Goal: Information Seeking & Learning: Learn about a topic

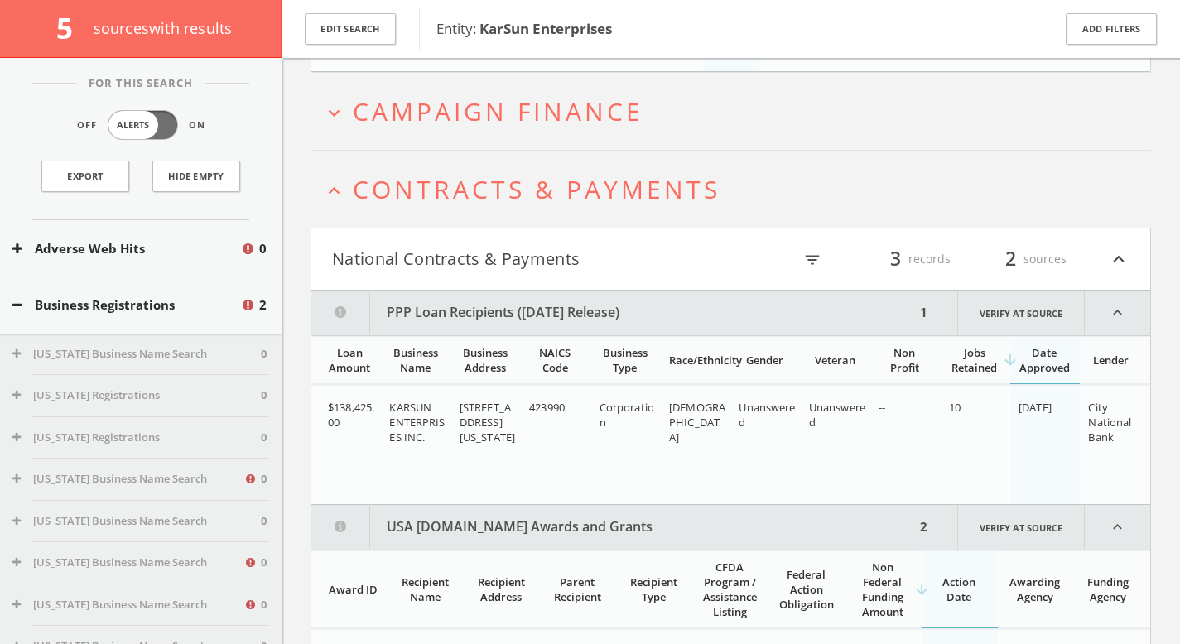
click at [560, 108] on span "Campaign Finance" at bounding box center [498, 111] width 291 height 34
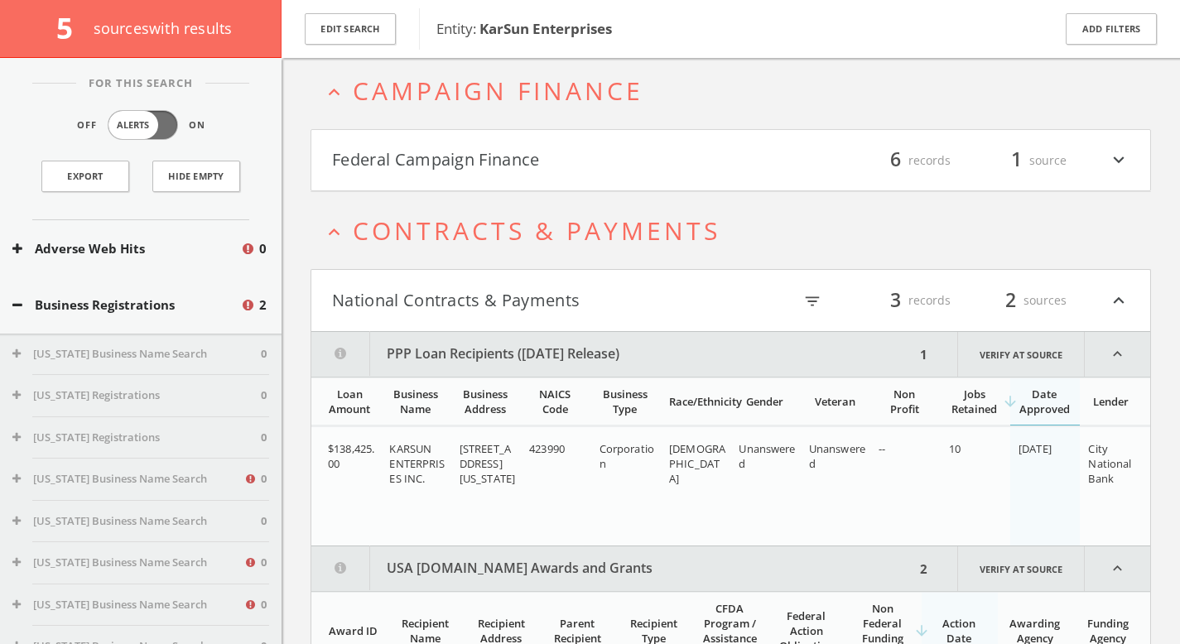
click at [596, 194] on html "Search History Alerts Votes Valerie Newberg Edit Profile Change Password Securi…" at bounding box center [590, 60] width 1180 height 1807
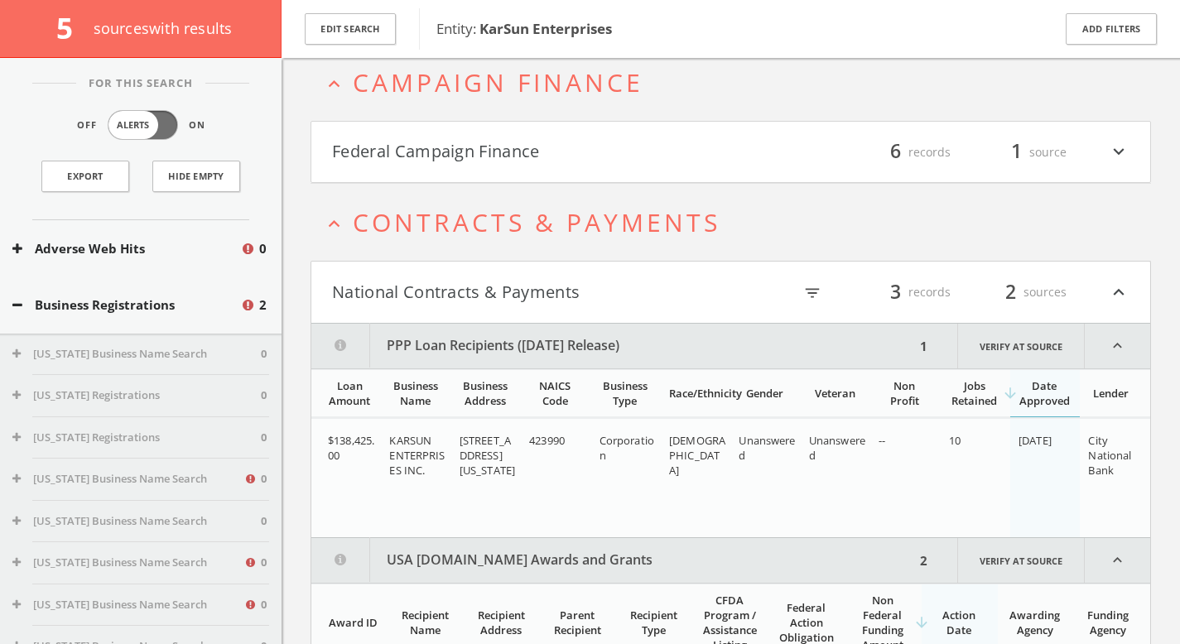
click at [604, 165] on html "Search History Alerts Votes Valerie Newberg Edit Profile Change Password Securi…" at bounding box center [590, 52] width 1180 height 1807
click at [496, 158] on button "Federal Campaign Finance" at bounding box center [531, 152] width 399 height 28
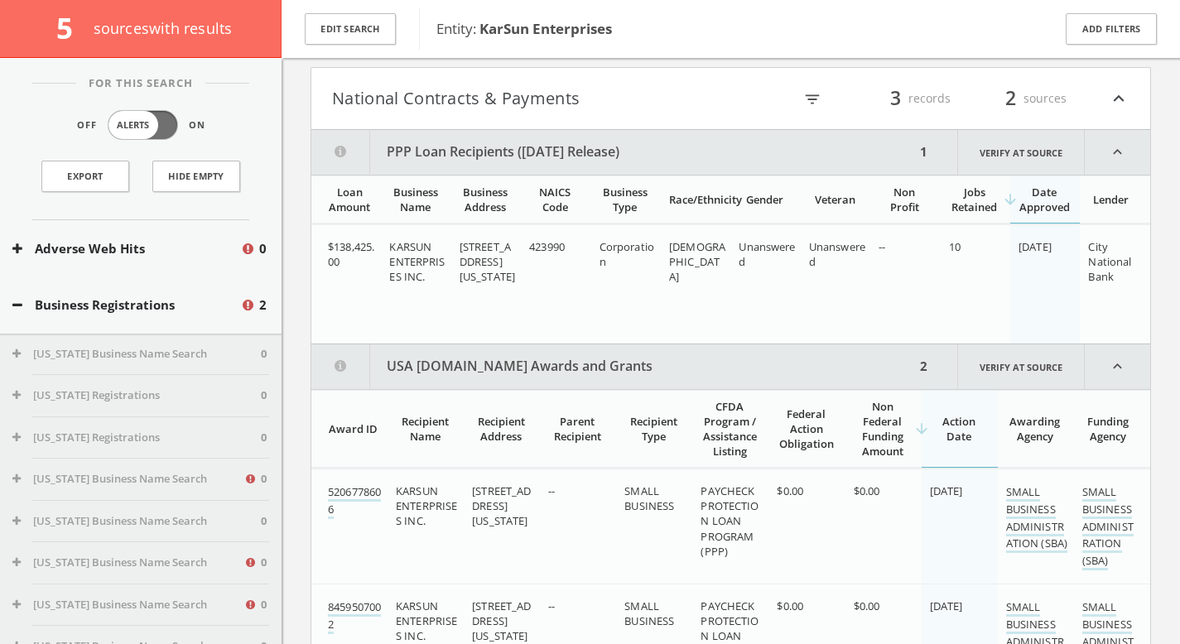
scroll to position [1884, 0]
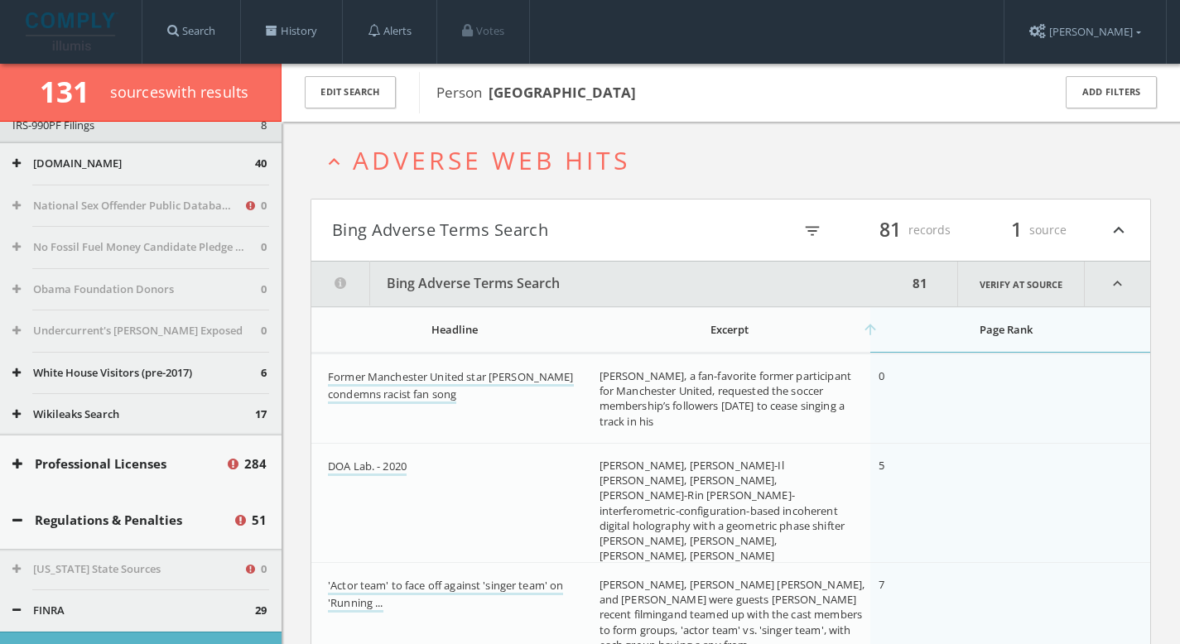
click at [80, 36] on img at bounding box center [72, 31] width 93 height 38
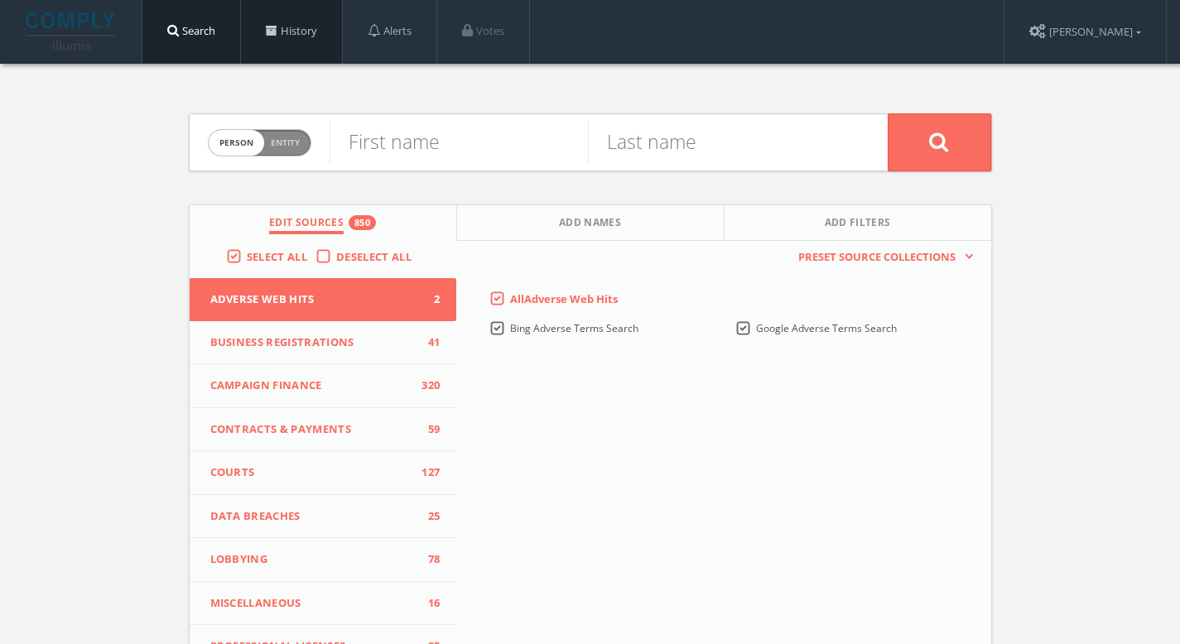
click at [282, 33] on link "History" at bounding box center [291, 31] width 101 height 63
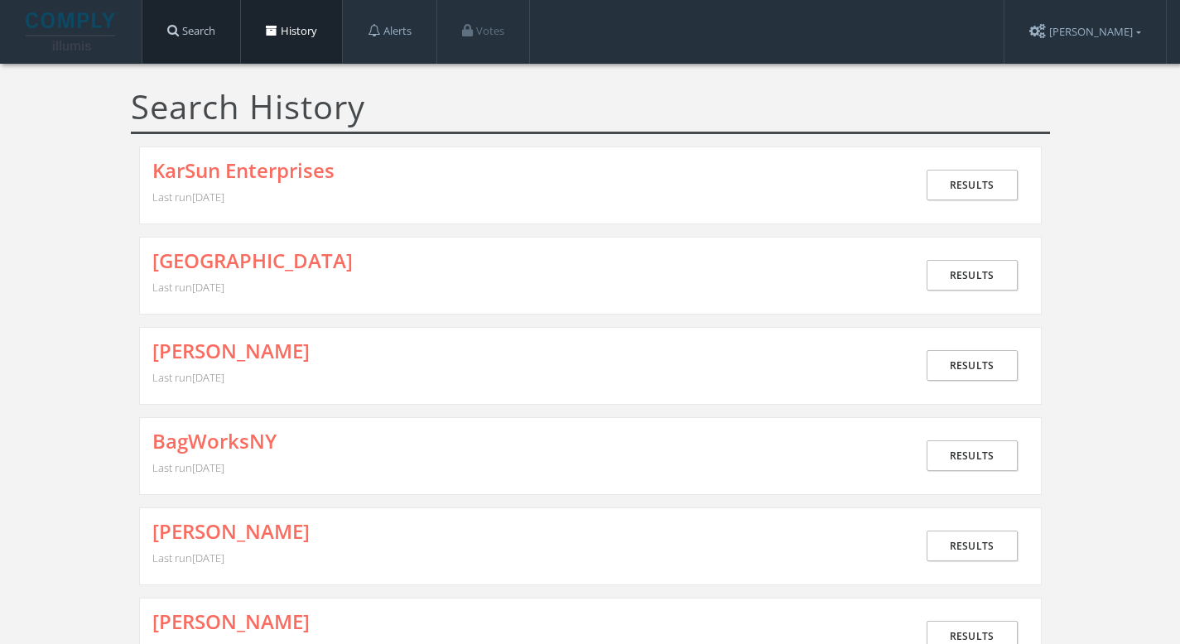
click at [179, 40] on link "Search" at bounding box center [191, 31] width 98 height 63
